Goal: Task Accomplishment & Management: Manage account settings

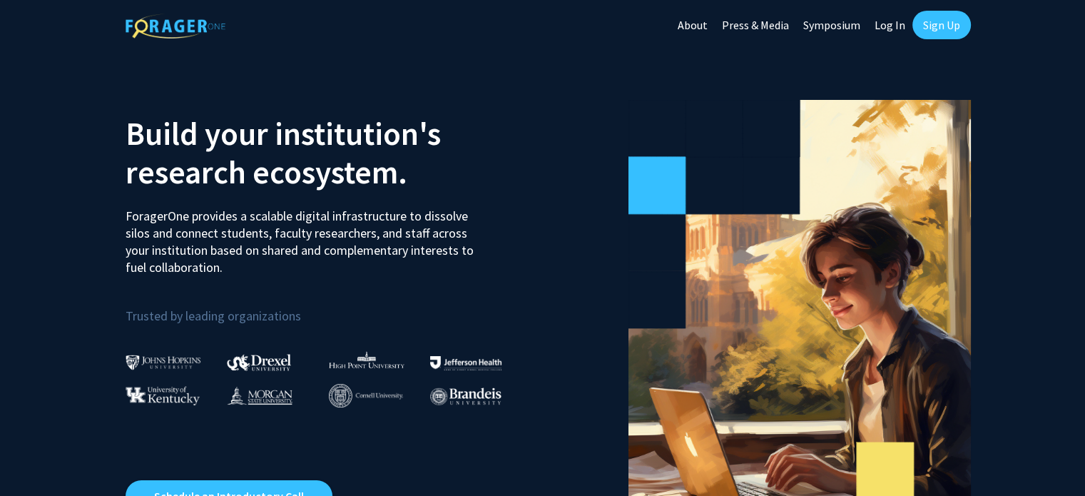
click at [896, 27] on link "Log In" at bounding box center [890, 25] width 45 height 50
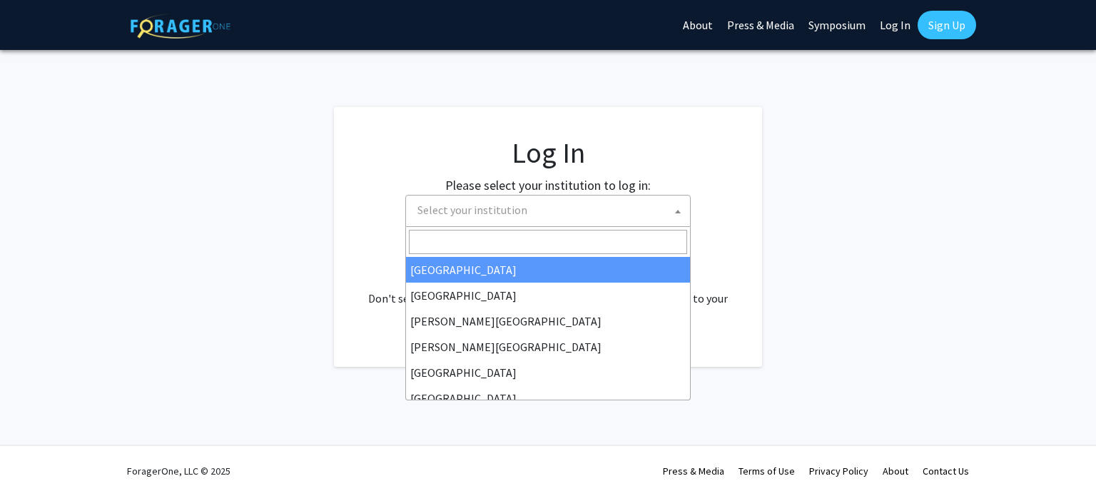
click at [554, 213] on span "Select your institution" at bounding box center [551, 209] width 278 height 29
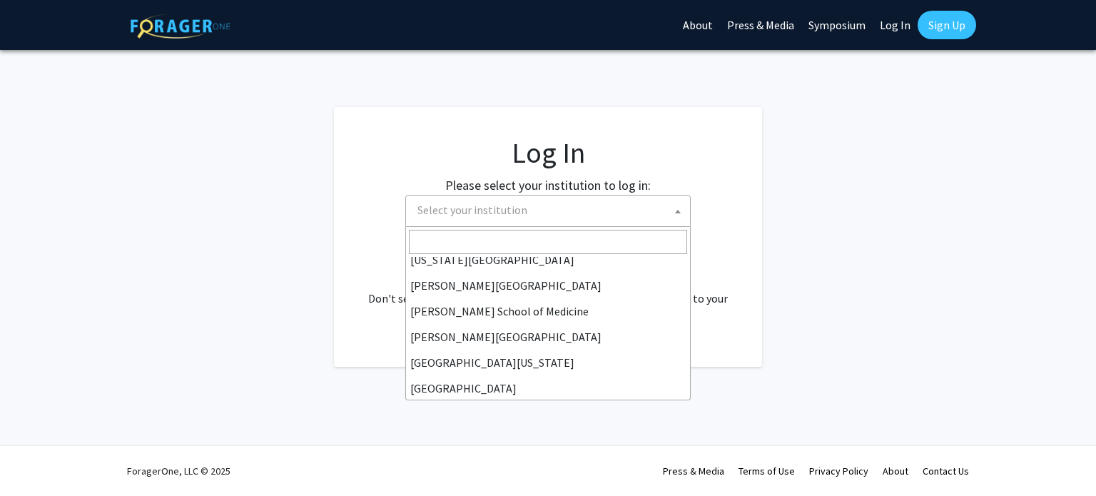
scroll to position [499, 0]
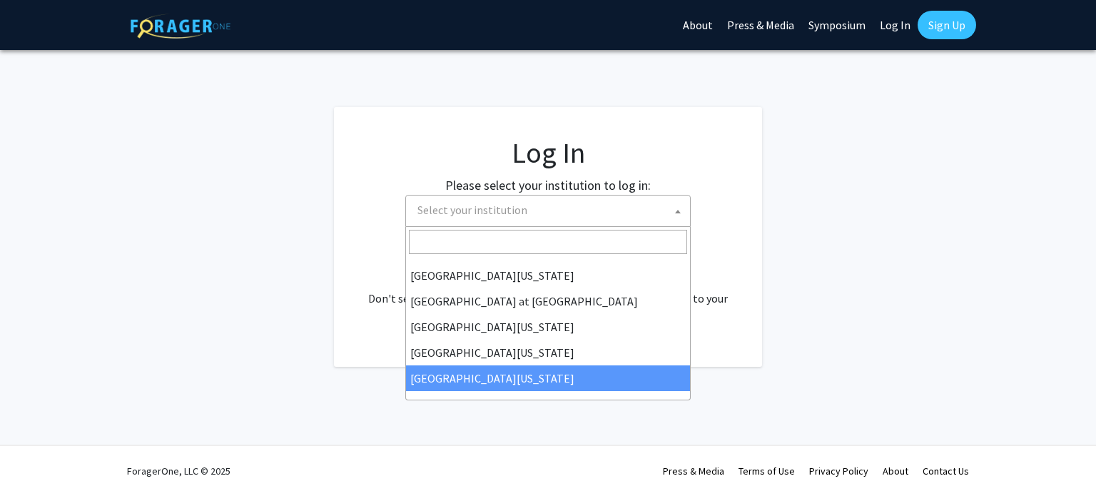
select select "33"
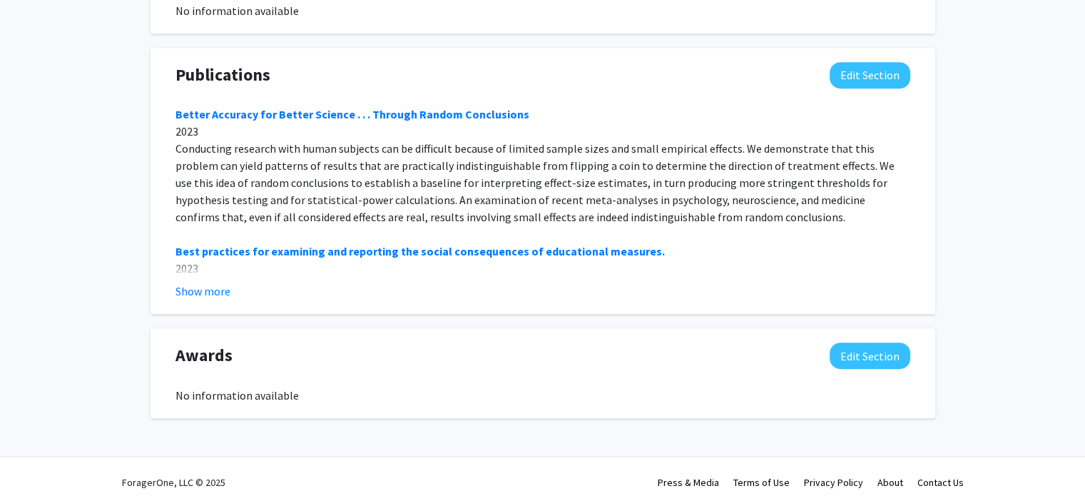
scroll to position [888, 0]
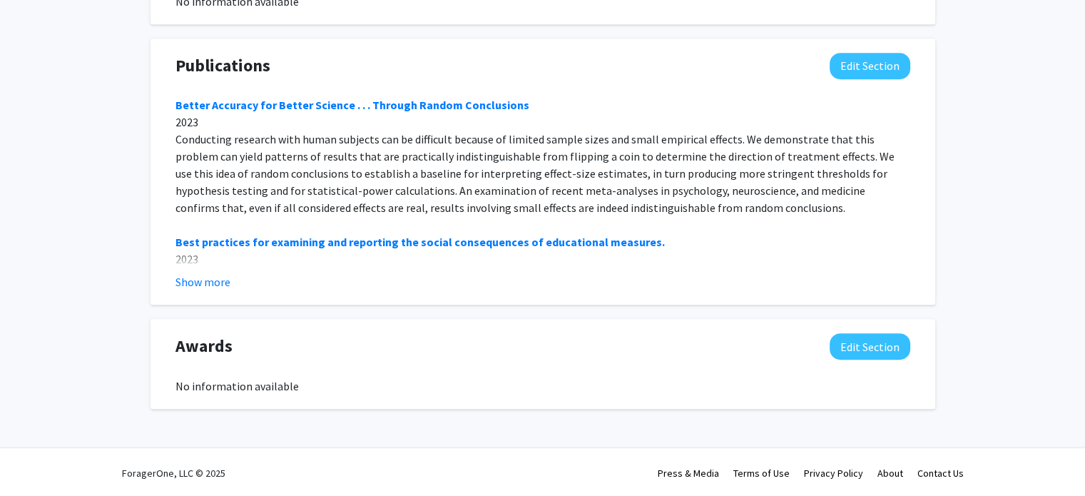
click at [193, 285] on button "Show more" at bounding box center [203, 281] width 55 height 17
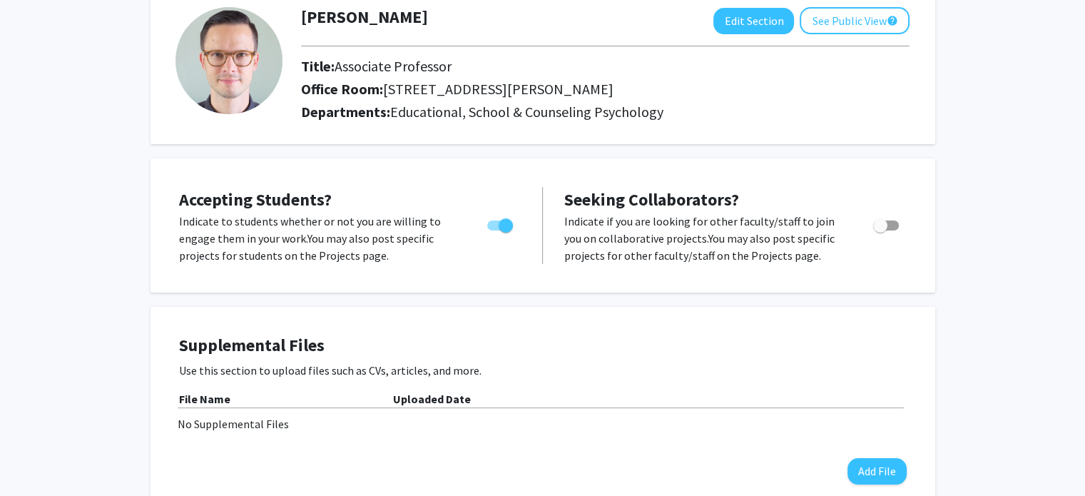
scroll to position [0, 0]
